Goal: Task Accomplishment & Management: Manage account settings

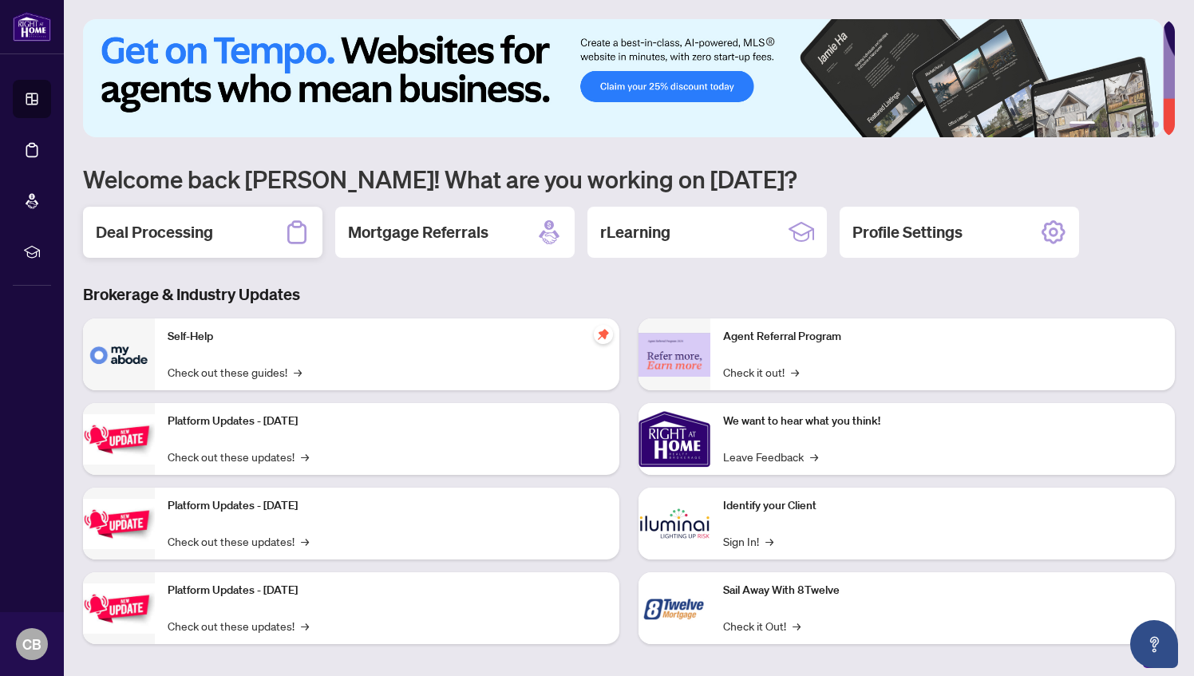
click at [228, 221] on div "Deal Processing" at bounding box center [202, 232] width 239 height 51
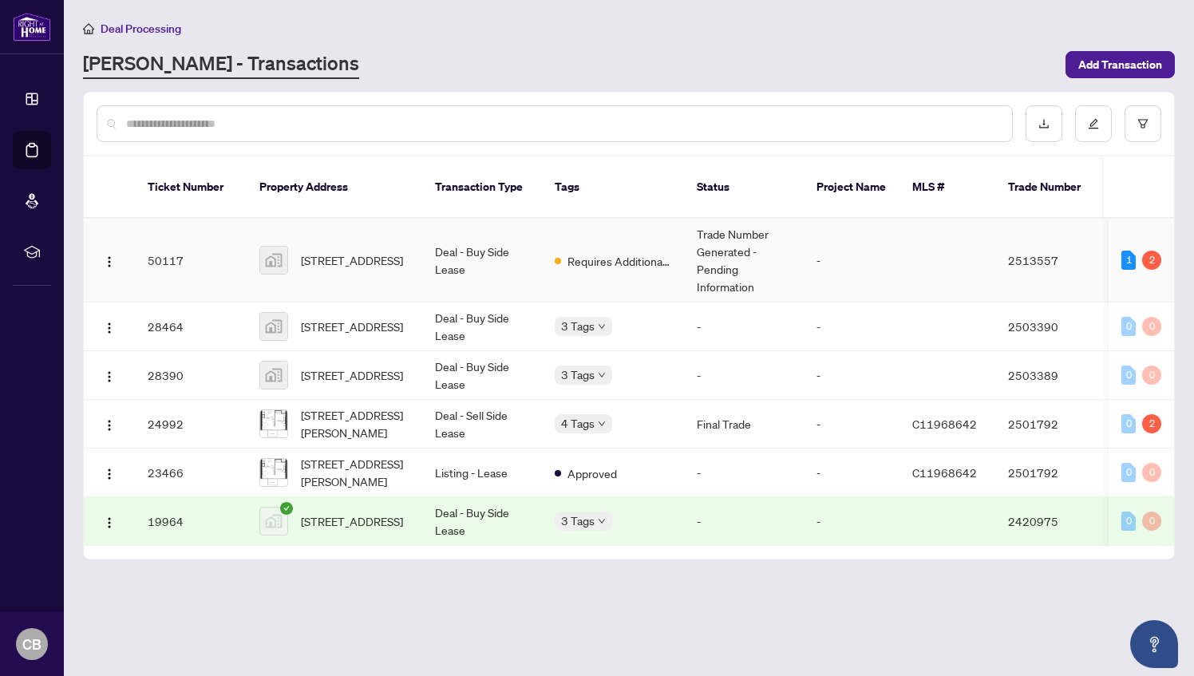
click at [887, 257] on td "-" at bounding box center [852, 261] width 96 height 84
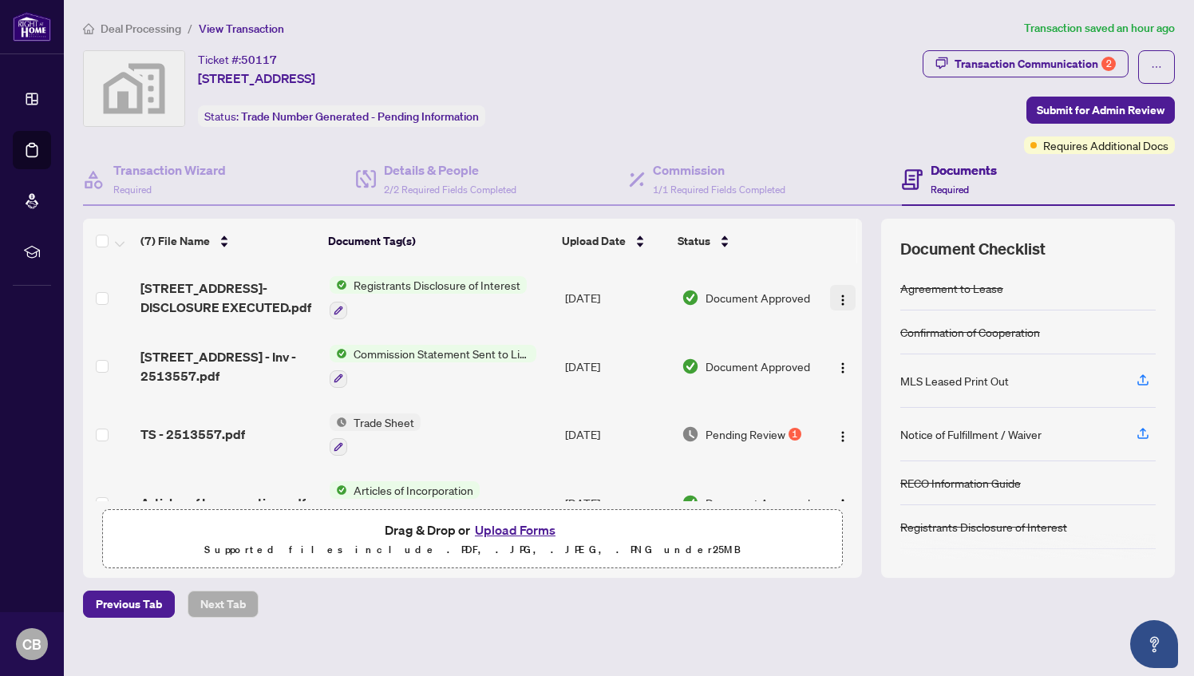
click at [836, 297] on img "button" at bounding box center [842, 300] width 13 height 13
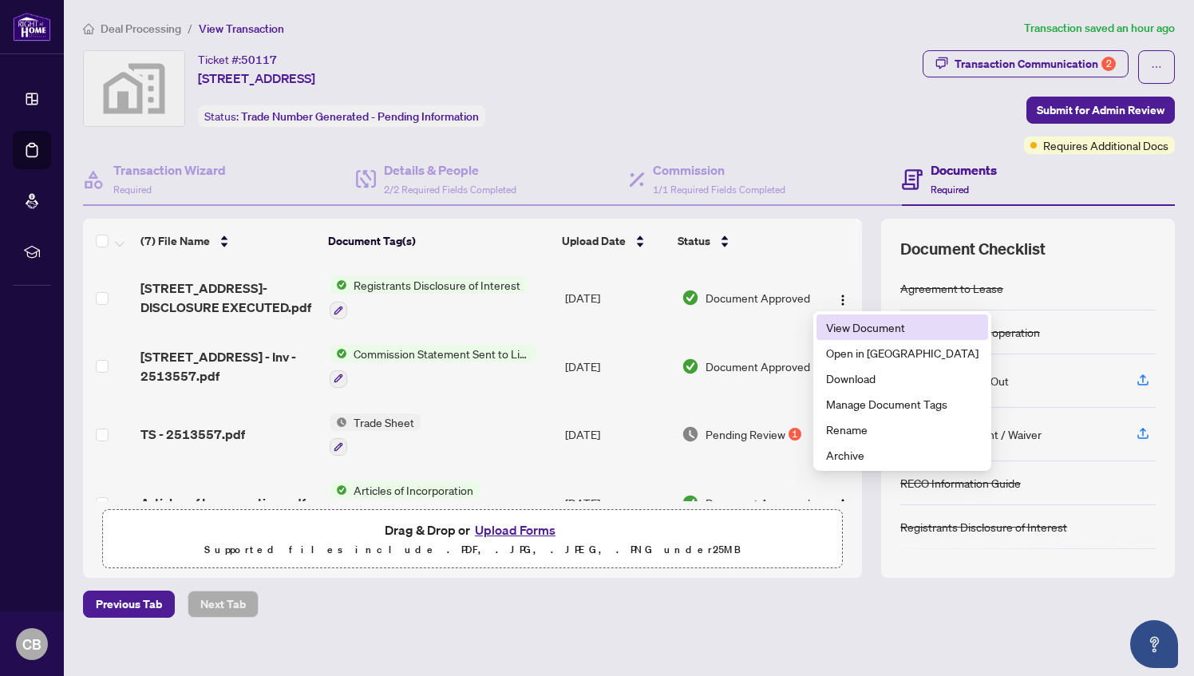
click at [844, 332] on span "View Document" at bounding box center [902, 327] width 152 height 18
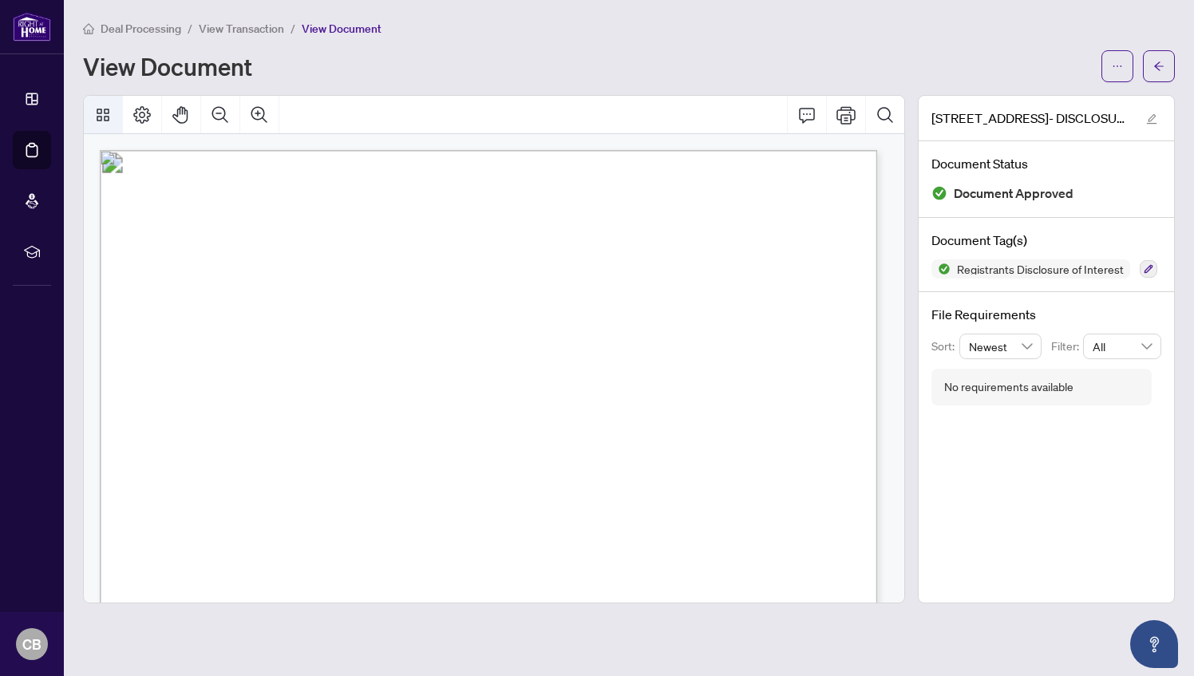
click at [109, 119] on icon "Thumbnails" at bounding box center [102, 114] width 19 height 19
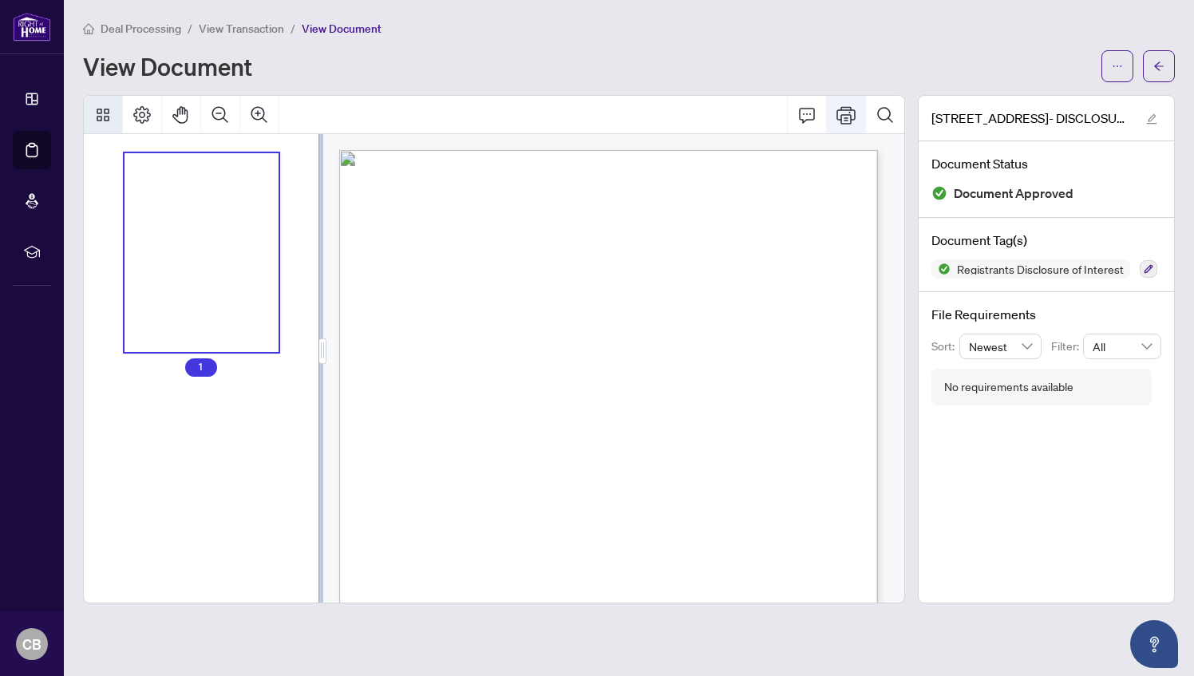
click at [844, 114] on icon "Print" at bounding box center [845, 114] width 19 height 19
click at [1164, 65] on button "button" at bounding box center [1159, 66] width 32 height 32
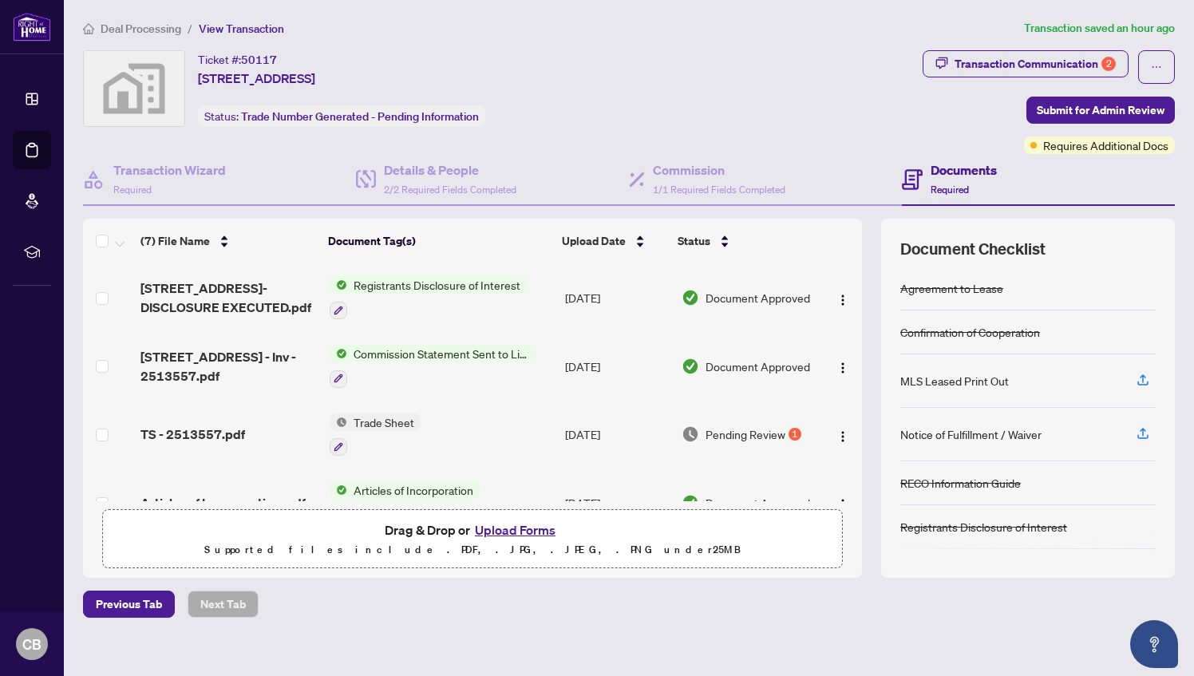
click at [504, 532] on button "Upload Forms" at bounding box center [515, 530] width 90 height 21
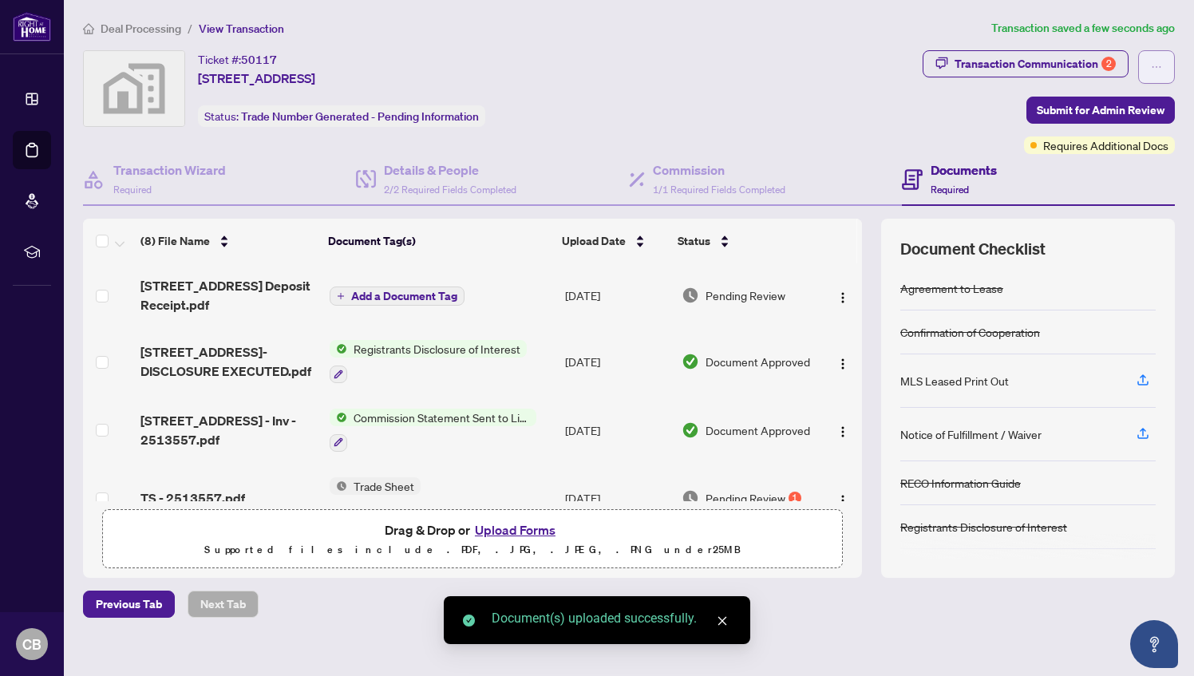
click at [1151, 66] on icon "ellipsis" at bounding box center [1156, 66] width 11 height 11
click at [857, 101] on div "Ticket #: 50117 [STREET_ADDRESS] Status: Trade Number Generated - Pending Infor…" at bounding box center [499, 88] width 833 height 77
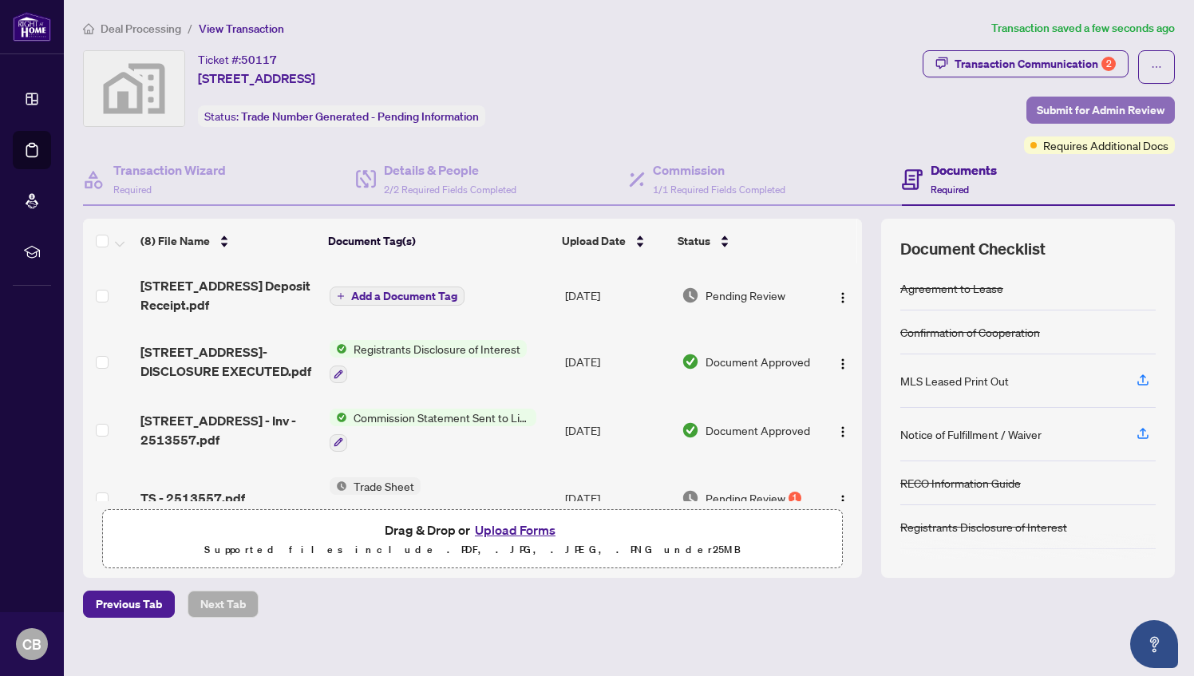
click at [1040, 108] on span "Submit for Admin Review" at bounding box center [1101, 110] width 128 height 26
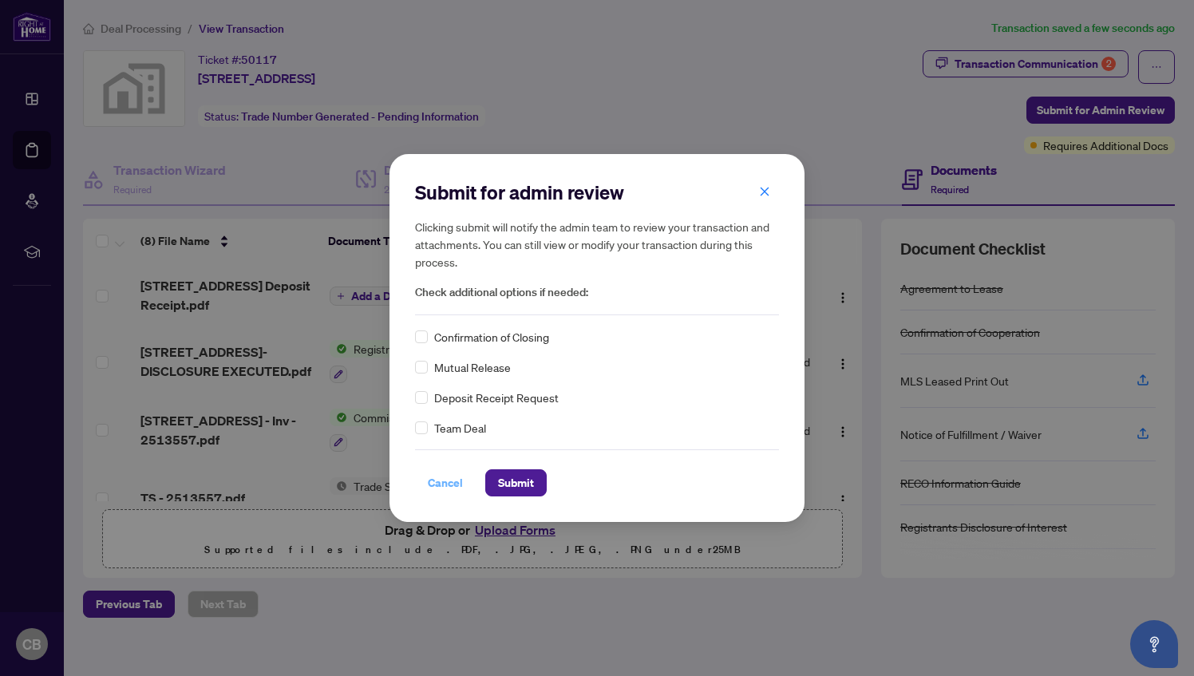
click at [429, 476] on span "Cancel" at bounding box center [445, 483] width 35 height 26
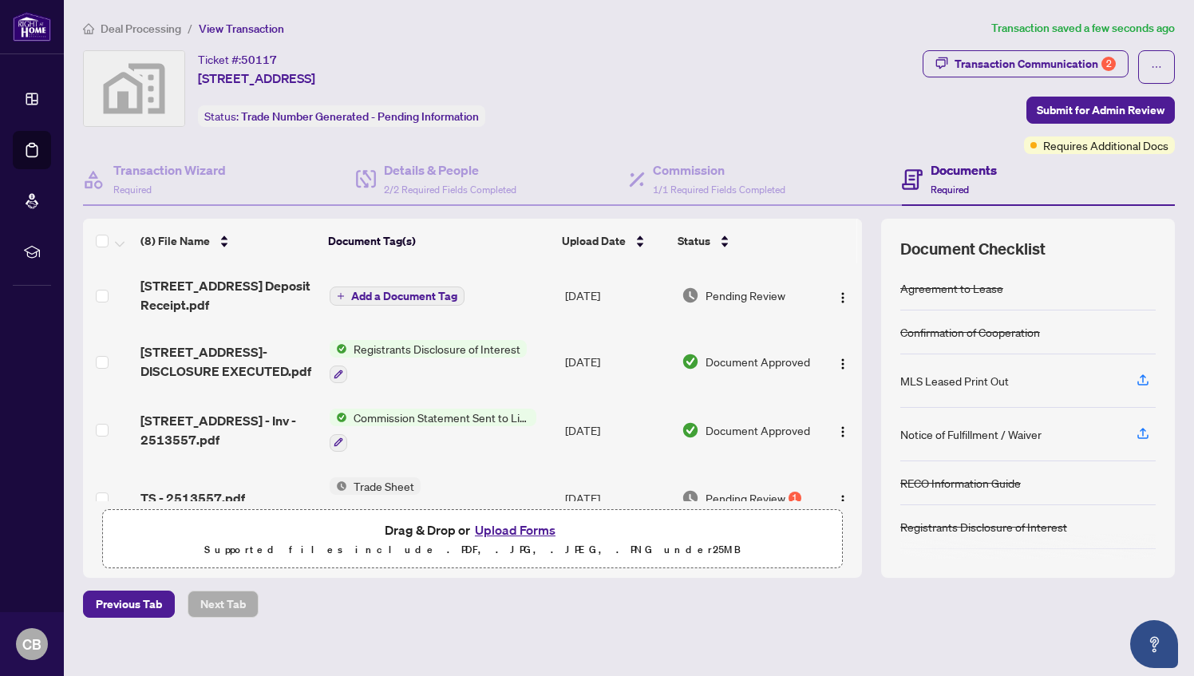
click at [950, 46] on div "Deal Processing / View Transaction Transaction saved a few seconds ago Ticket #…" at bounding box center [629, 346] width 1105 height 654
click at [955, 66] on div "Transaction Communication 2" at bounding box center [1035, 64] width 161 height 26
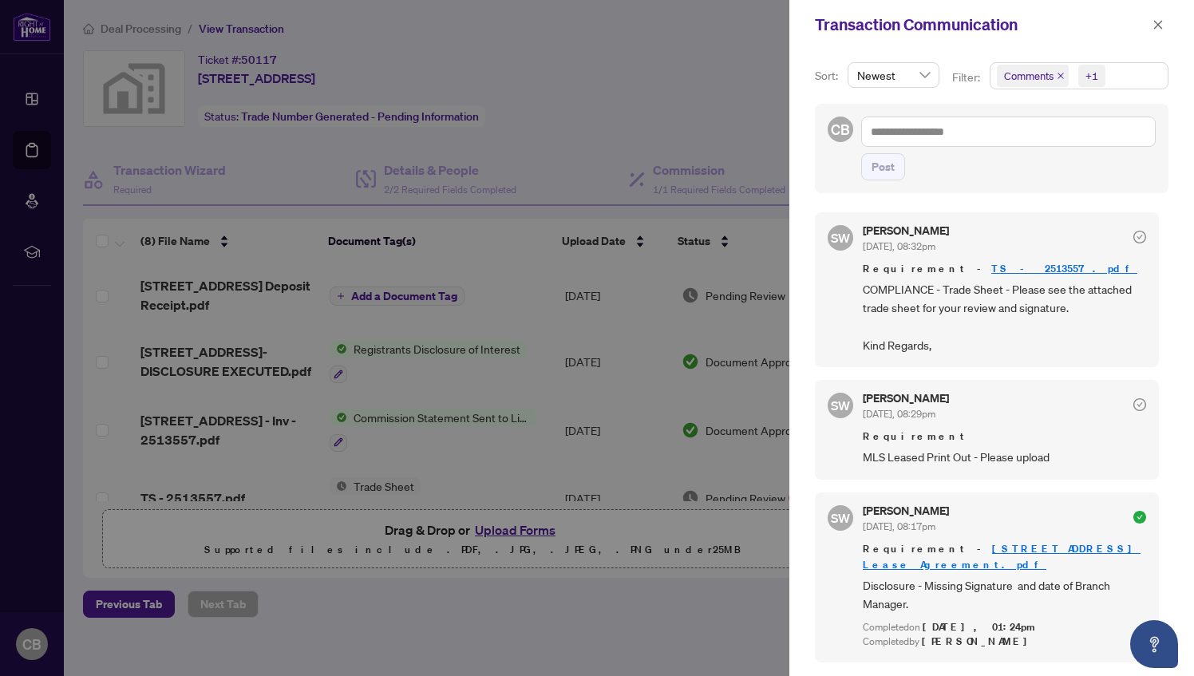
click at [991, 265] on link "TS - 2513557.pdf" at bounding box center [1064, 269] width 146 height 14
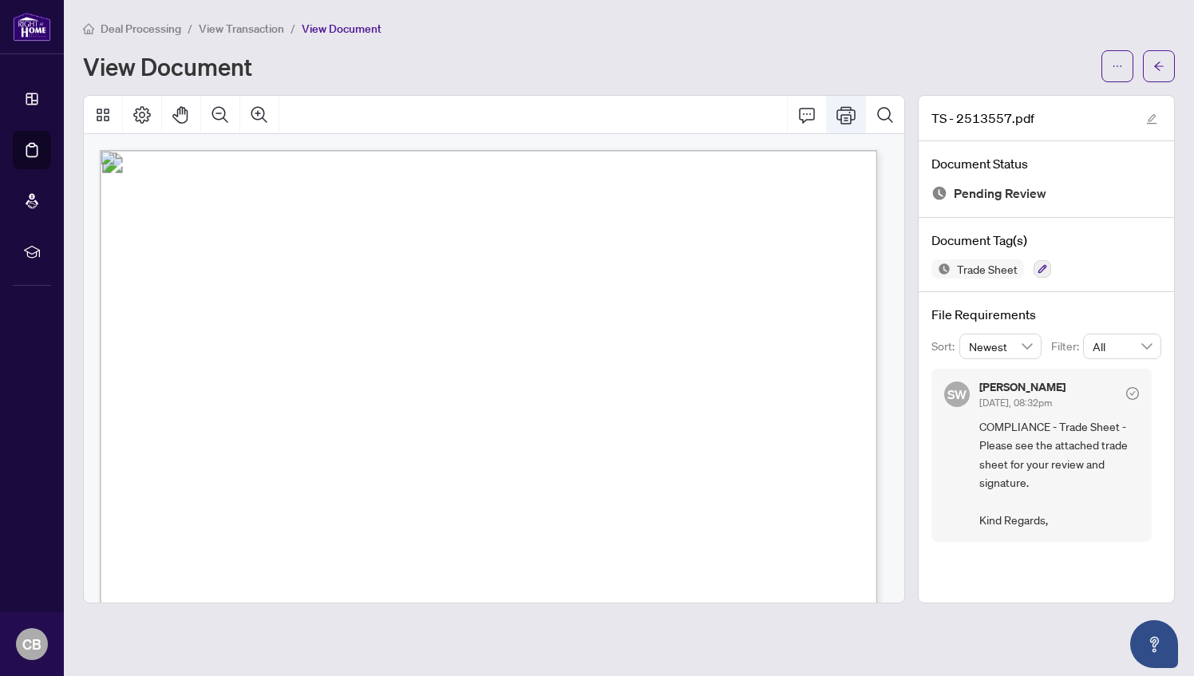
click at [851, 112] on icon "Print" at bounding box center [845, 115] width 19 height 18
